Goal: Transaction & Acquisition: Purchase product/service

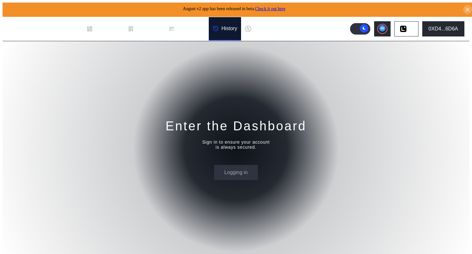
select select "*"
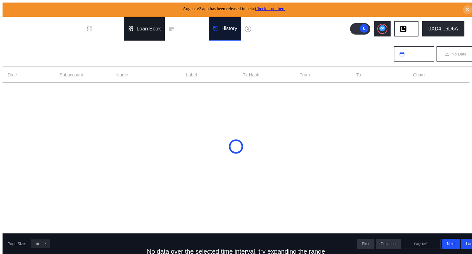
click at [146, 26] on div "Loan Book" at bounding box center [149, 29] width 24 height 6
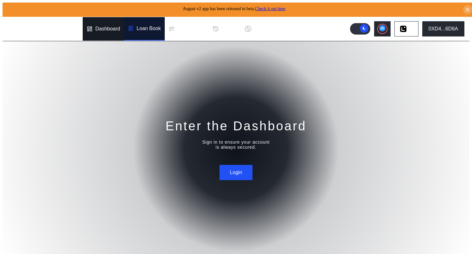
click at [108, 28] on div "Dashboard" at bounding box center [107, 29] width 25 height 6
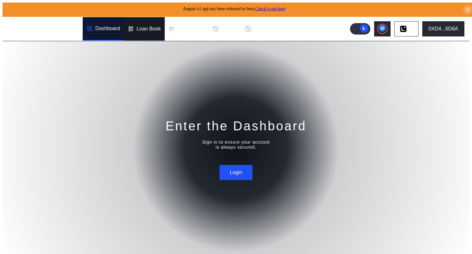
click at [141, 28] on div "Loan Book" at bounding box center [149, 29] width 24 height 6
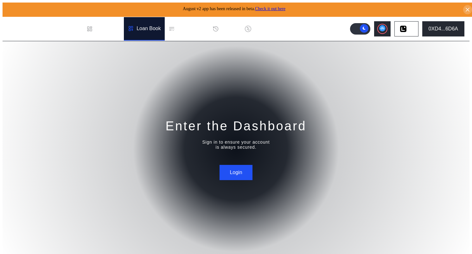
click at [141, 28] on div "Loan Book" at bounding box center [149, 29] width 24 height 6
click at [449, 27] on div "0XD4...6D6A" at bounding box center [443, 29] width 29 height 6
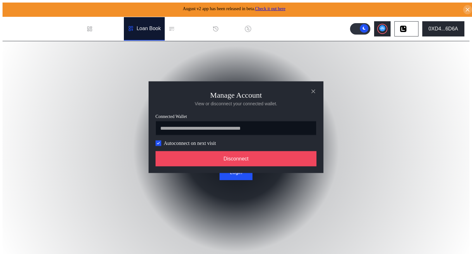
click at [448, 254] on div "**********" at bounding box center [236, 256] width 467 height 0
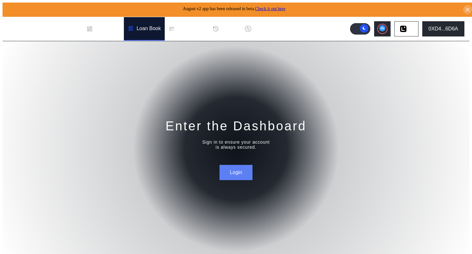
click at [227, 165] on button "Login" at bounding box center [236, 172] width 33 height 15
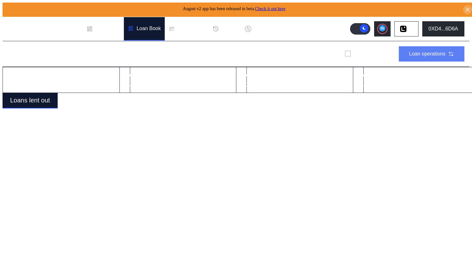
click at [422, 51] on div "Loan operations" at bounding box center [427, 54] width 36 height 6
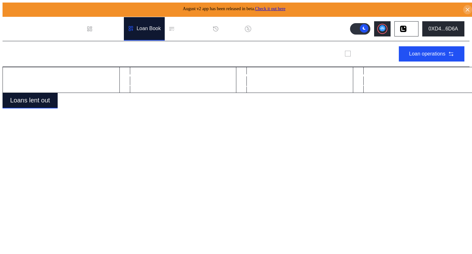
click at [104, 26] on div "Dashboard" at bounding box center [107, 29] width 25 height 6
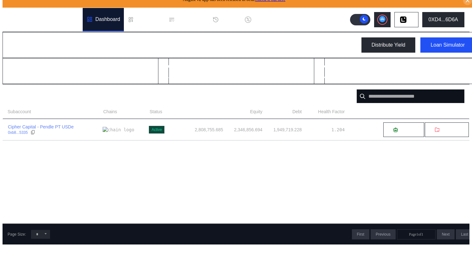
scroll to position [10, 0]
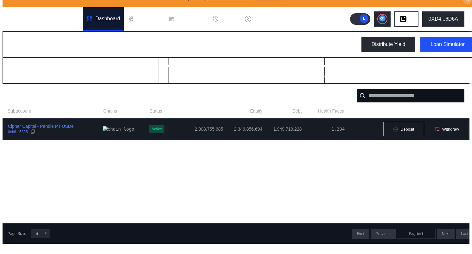
click at [393, 127] on icon at bounding box center [395, 129] width 5 height 5
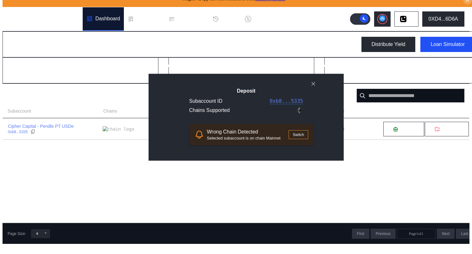
click at [289, 139] on button "Switch" at bounding box center [299, 134] width 20 height 9
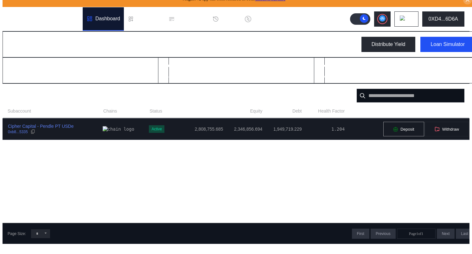
click at [392, 123] on button "Deposit" at bounding box center [403, 128] width 41 height 15
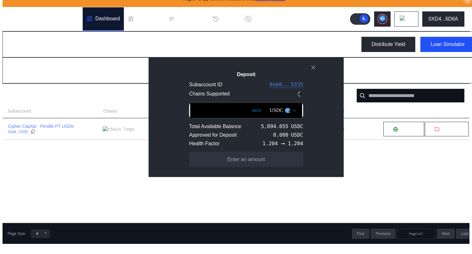
click at [250, 118] on button "MAX" at bounding box center [256, 110] width 13 height 15
type input "**********"
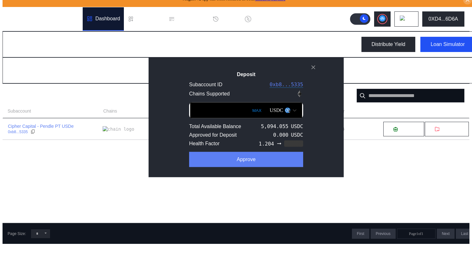
click at [243, 167] on button "Approve" at bounding box center [246, 159] width 114 height 15
click at [216, 165] on button "Deposit" at bounding box center [246, 159] width 114 height 15
